Goal: Information Seeking & Learning: Learn about a topic

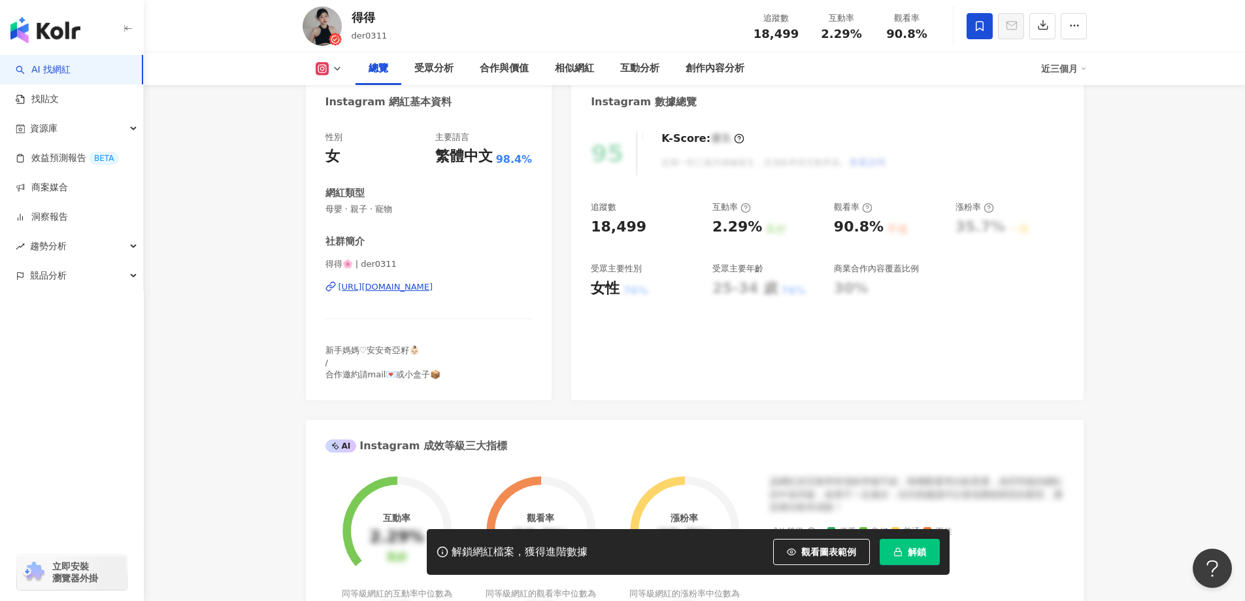
scroll to position [131, 0]
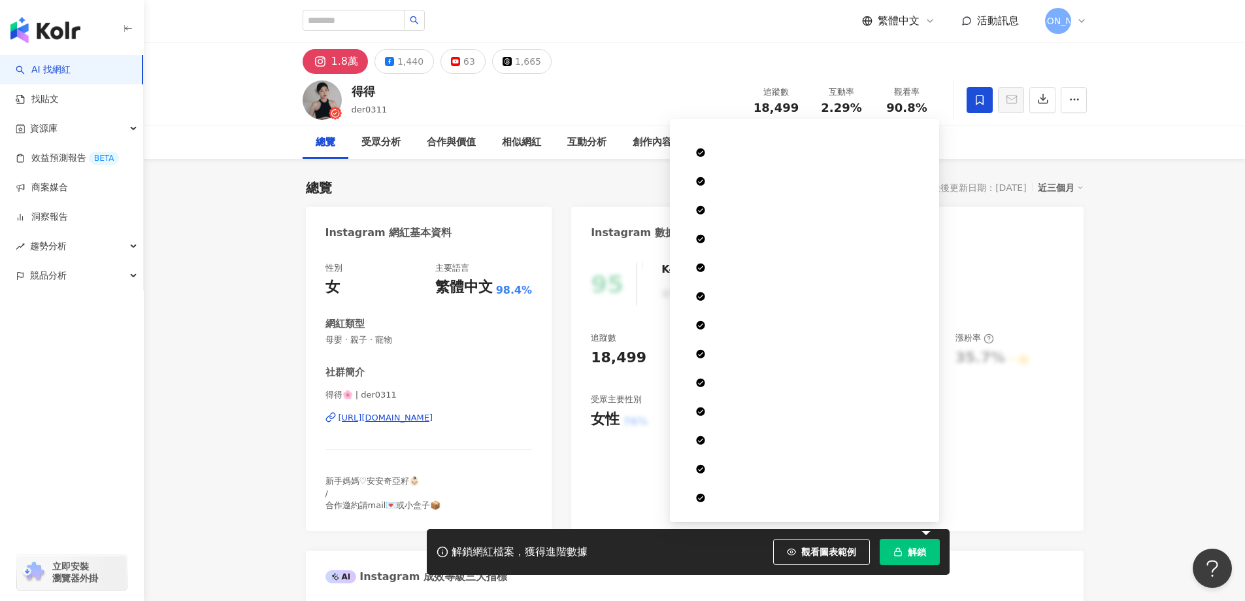
click at [915, 545] on button "解鎖" at bounding box center [910, 552] width 60 height 26
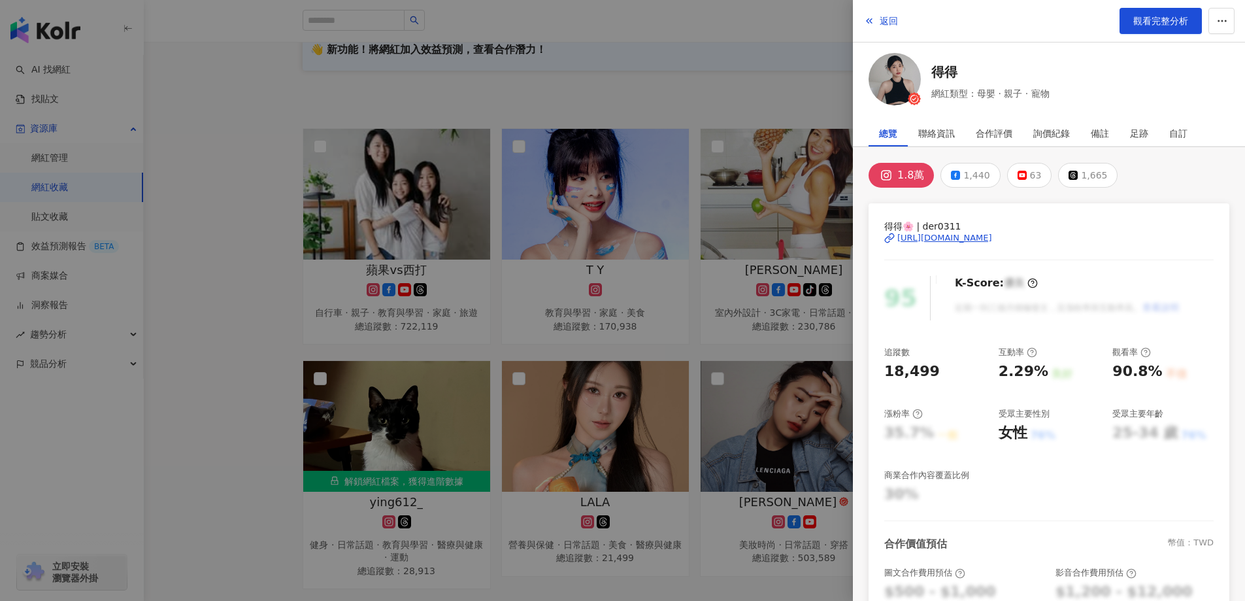
click at [772, 92] on div at bounding box center [622, 300] width 1245 height 601
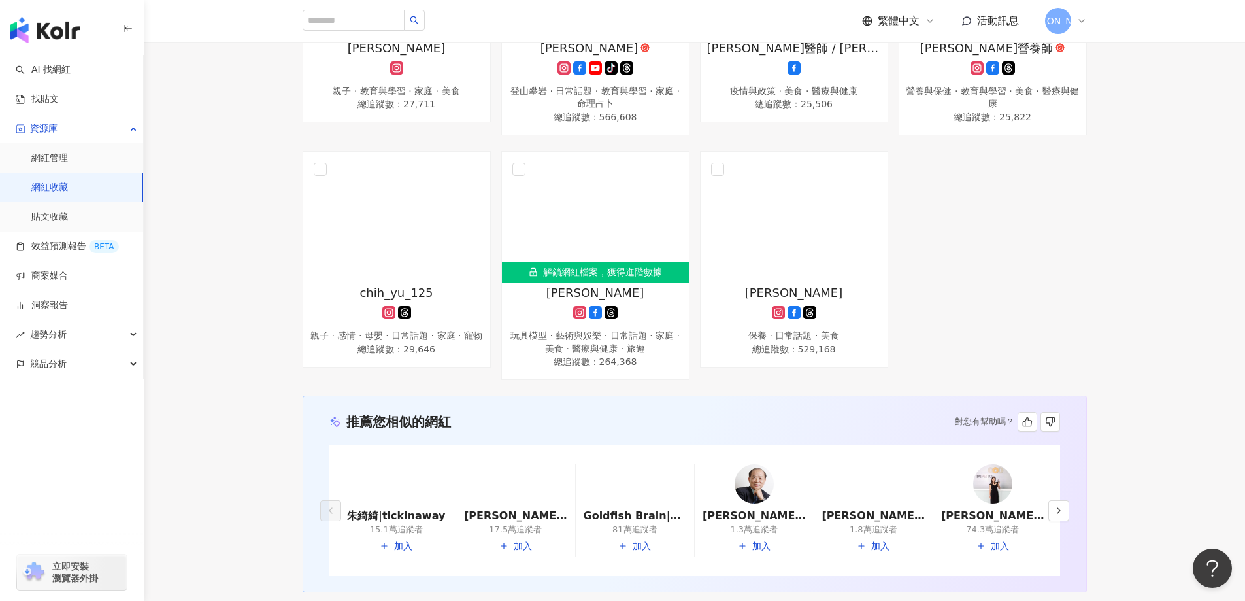
scroll to position [907, 0]
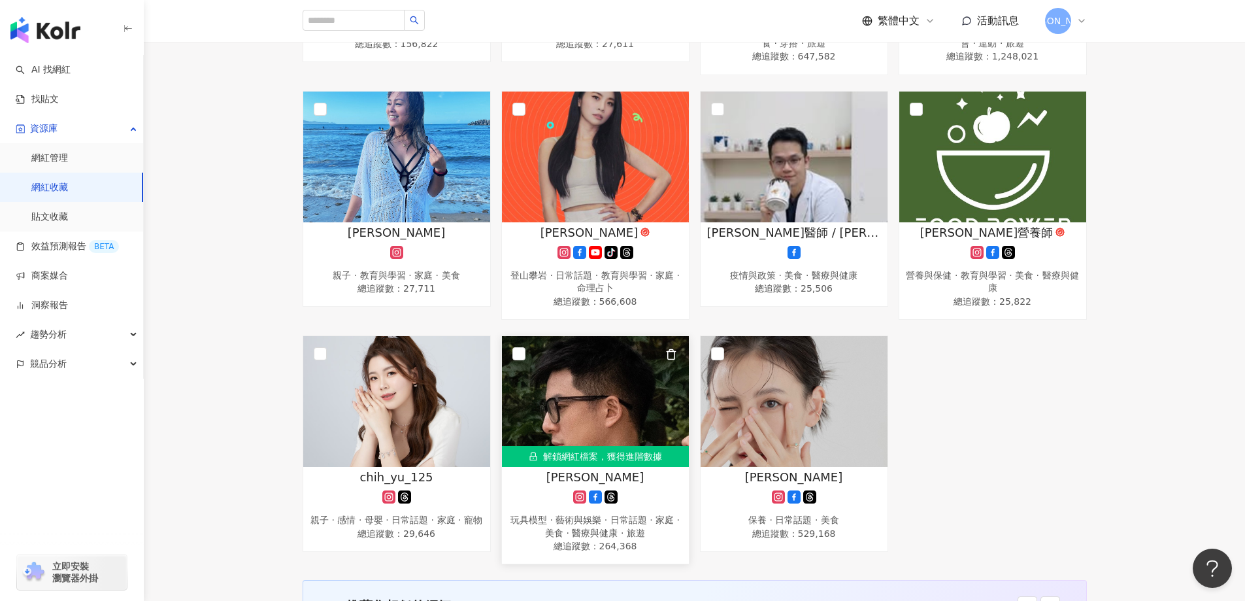
click at [612, 420] on img at bounding box center [595, 401] width 187 height 131
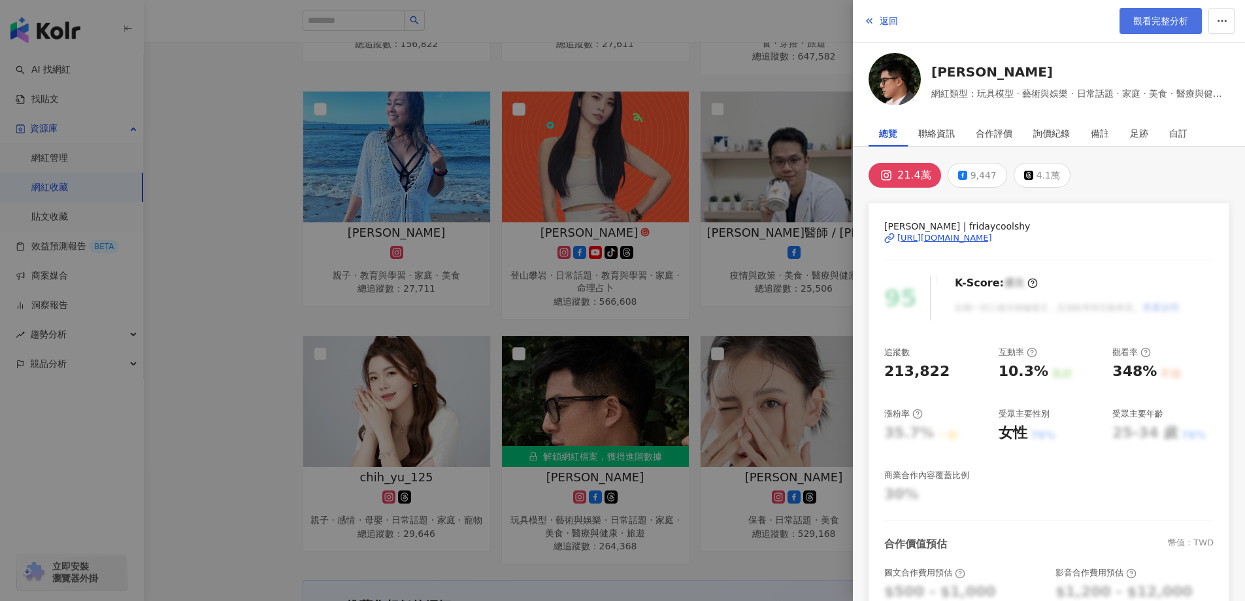
click at [1150, 20] on span "觀看完整分析" at bounding box center [1160, 21] width 55 height 10
drag, startPoint x: 174, startPoint y: 245, endPoint x: 227, endPoint y: 244, distance: 52.9
click at [177, 245] on div at bounding box center [622, 300] width 1245 height 601
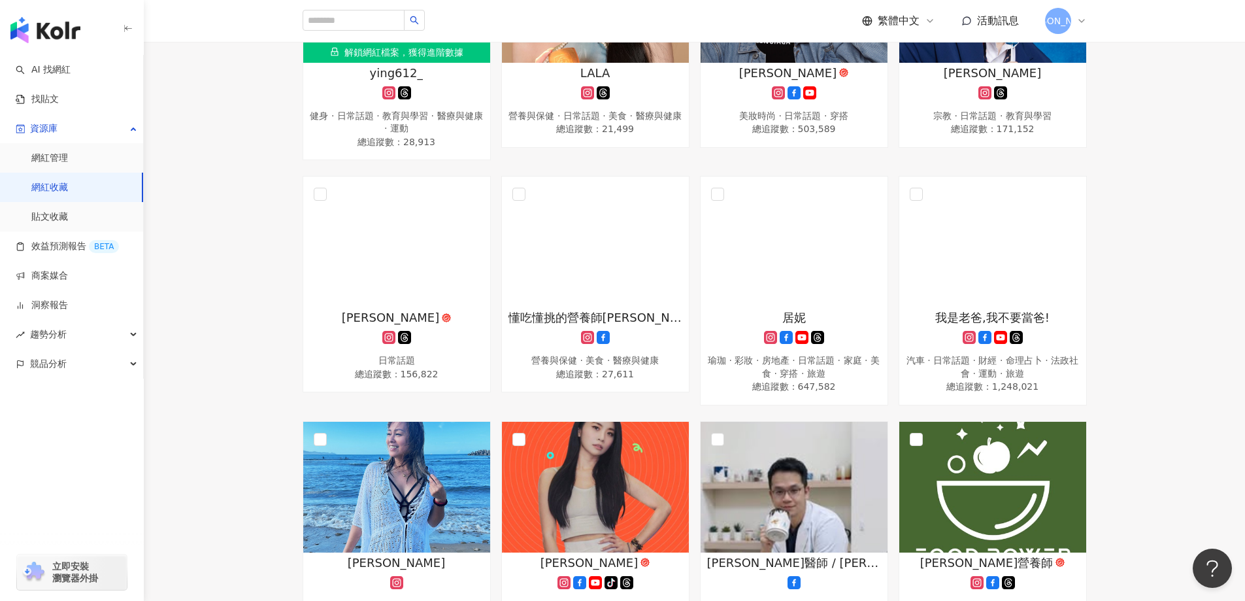
scroll to position [384, 0]
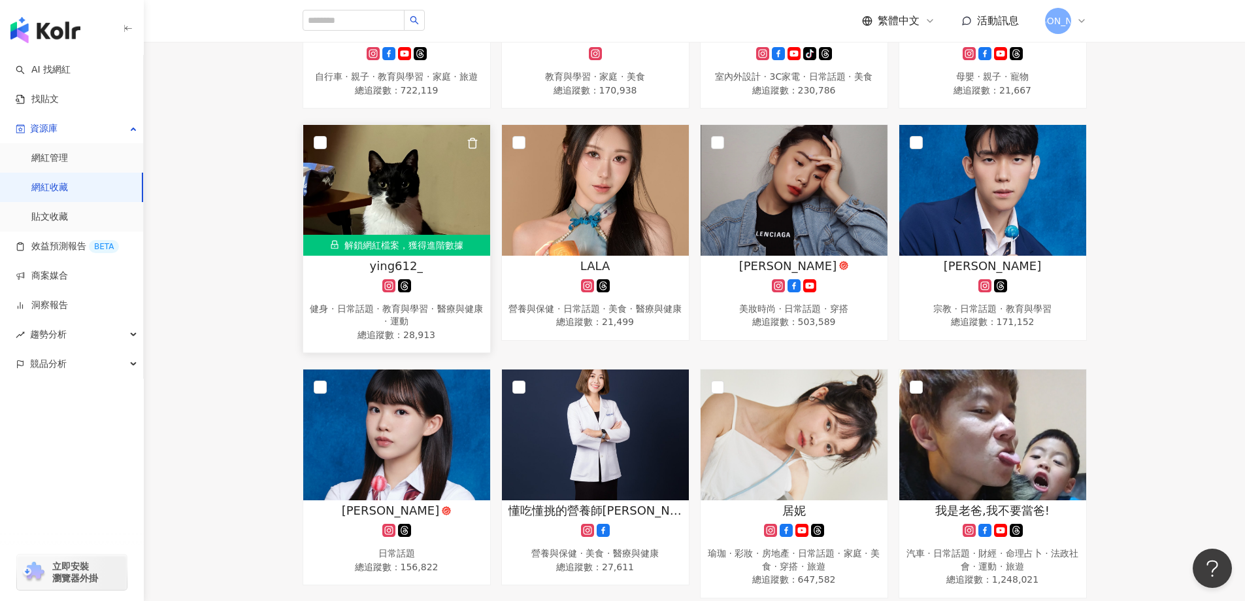
click at [411, 192] on img at bounding box center [396, 190] width 187 height 131
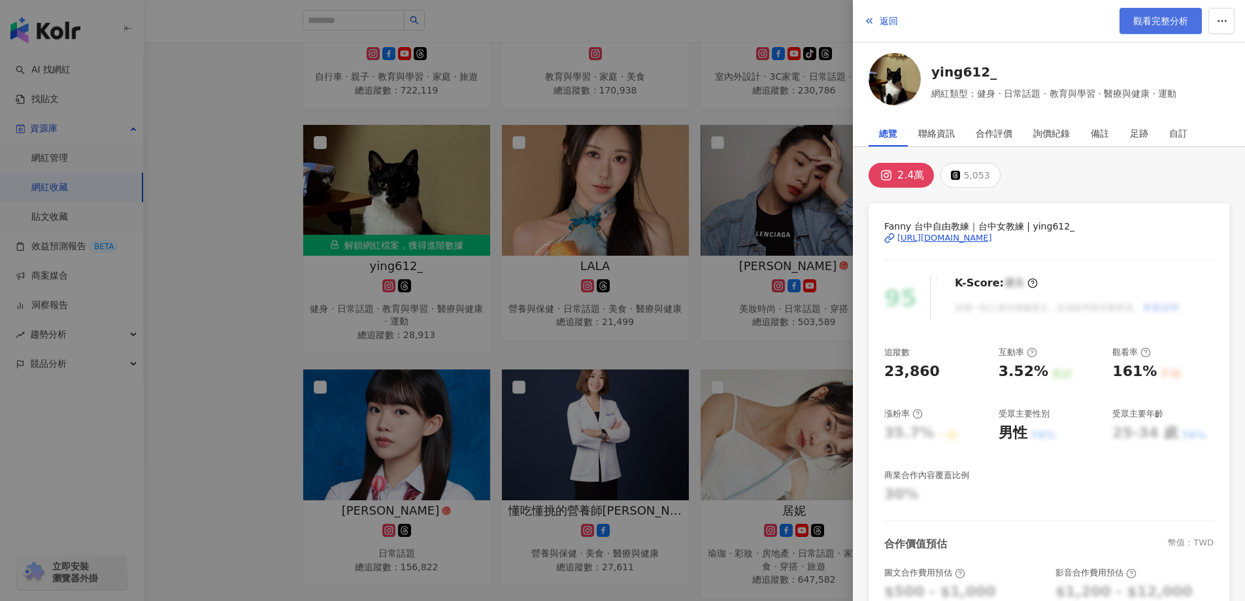
click at [1158, 23] on span "觀看完整分析" at bounding box center [1160, 21] width 55 height 10
click at [235, 135] on div at bounding box center [622, 300] width 1245 height 601
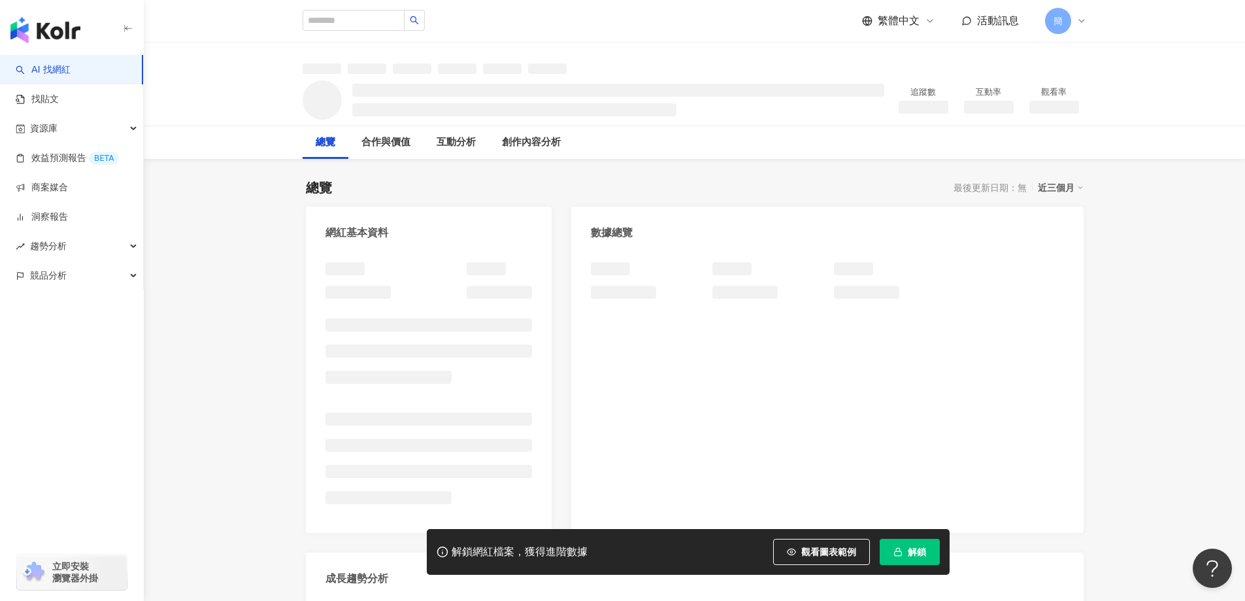
click at [914, 554] on span "解鎖" at bounding box center [917, 551] width 18 height 10
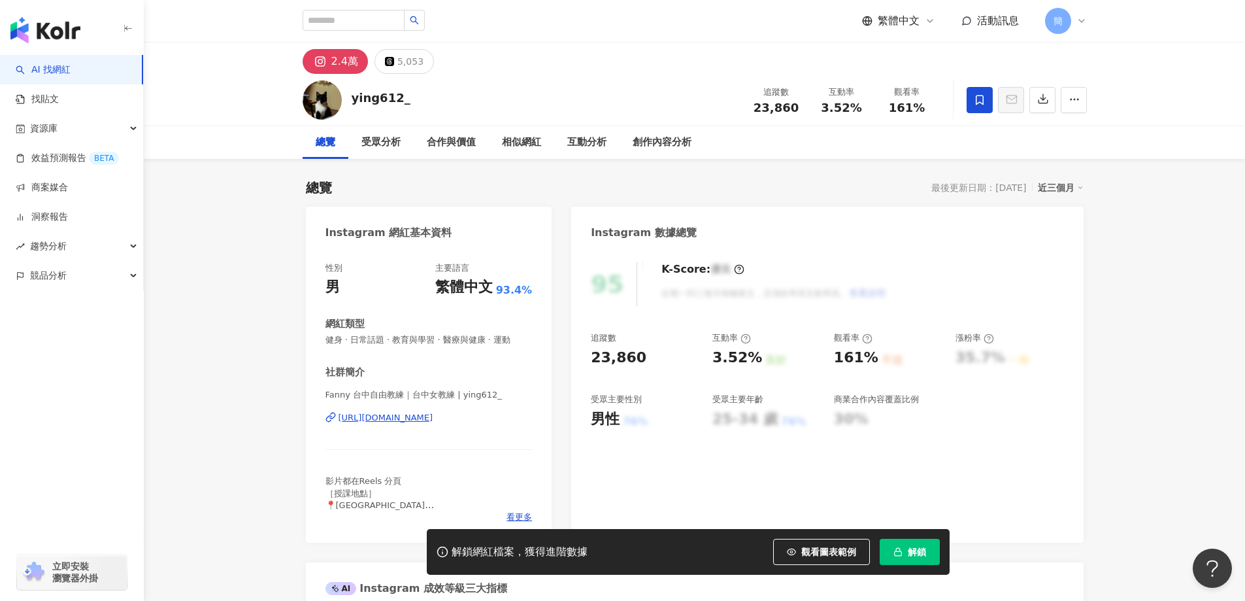
click at [916, 553] on span "解鎖" at bounding box center [917, 551] width 18 height 10
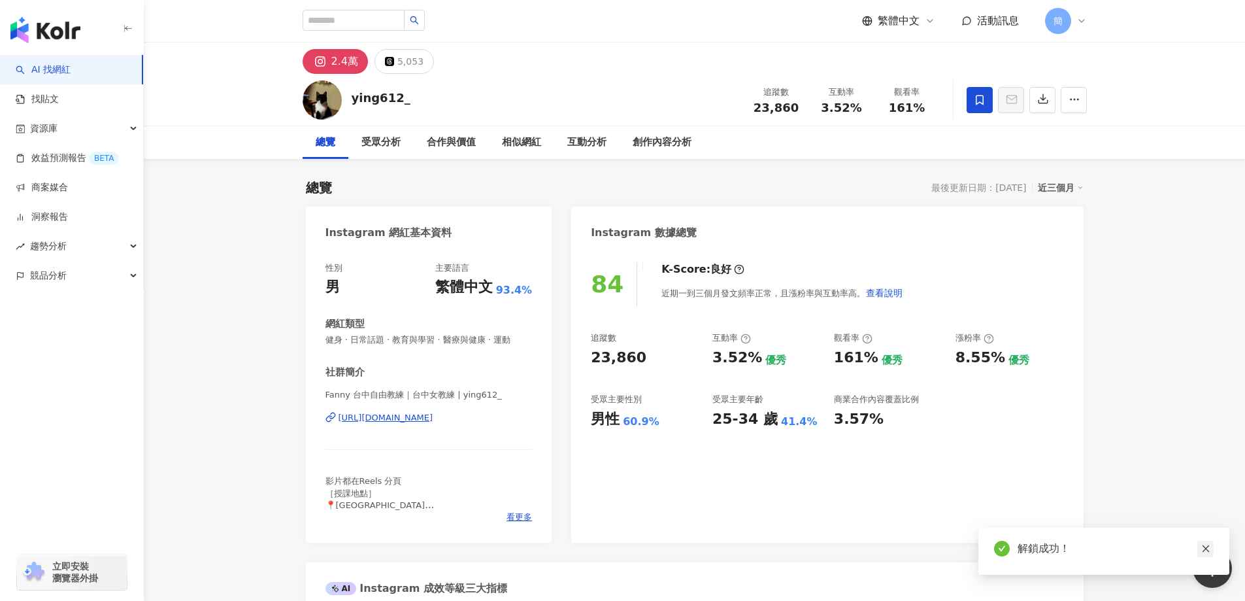
click at [1203, 551] on icon "close" at bounding box center [1205, 548] width 9 height 9
click at [433, 418] on div "https://www.instagram.com/ying612_/" at bounding box center [386, 418] width 95 height 12
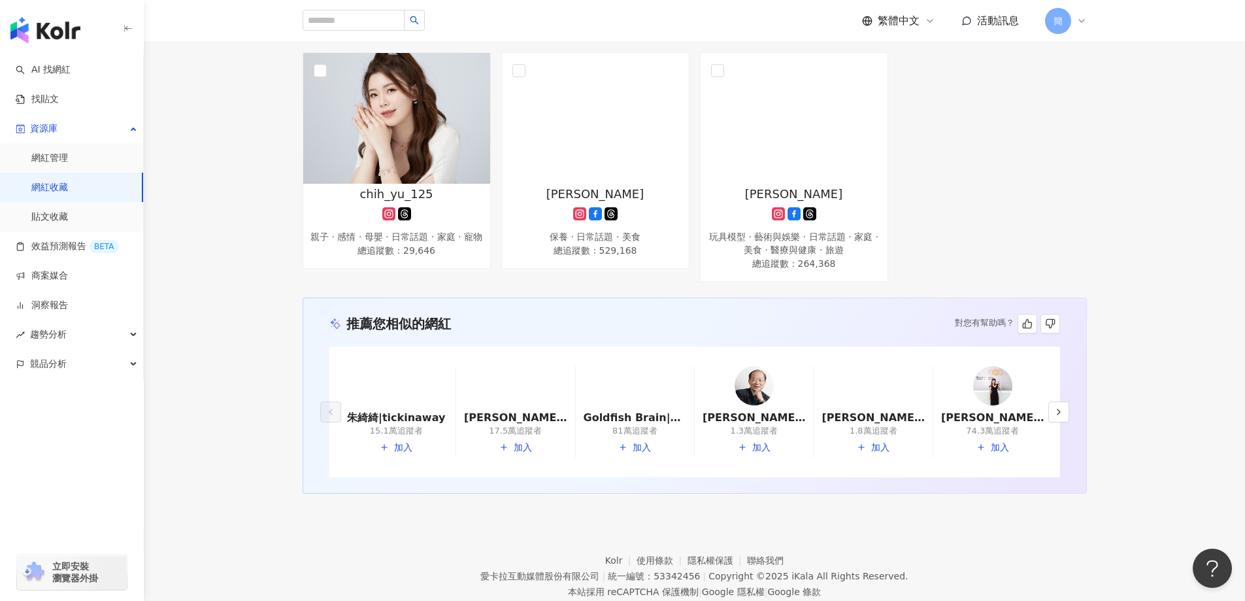
scroll to position [980, 0]
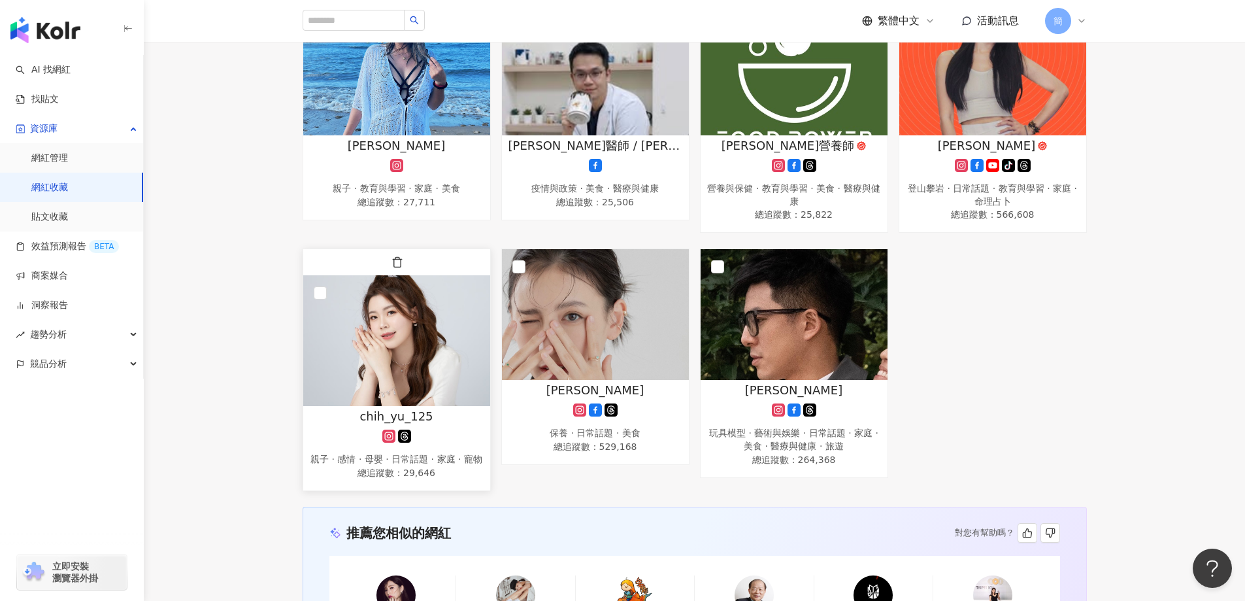
click at [387, 344] on img at bounding box center [396, 340] width 187 height 131
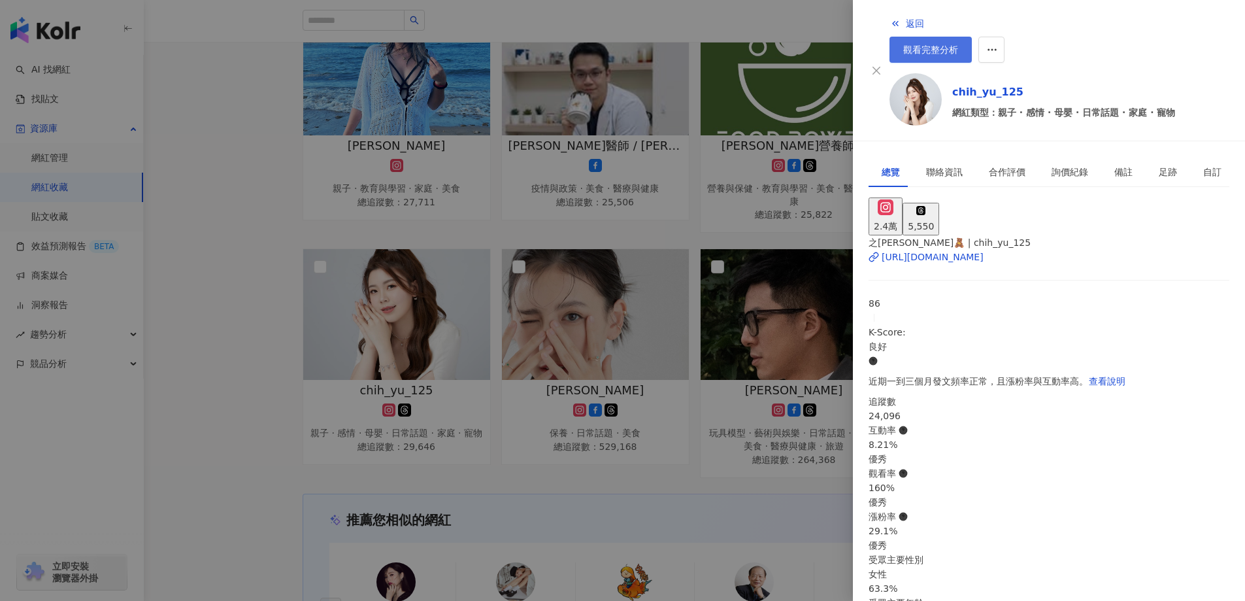
click at [958, 44] on span "觀看完整分析" at bounding box center [930, 49] width 55 height 10
